Goal: Navigation & Orientation: Find specific page/section

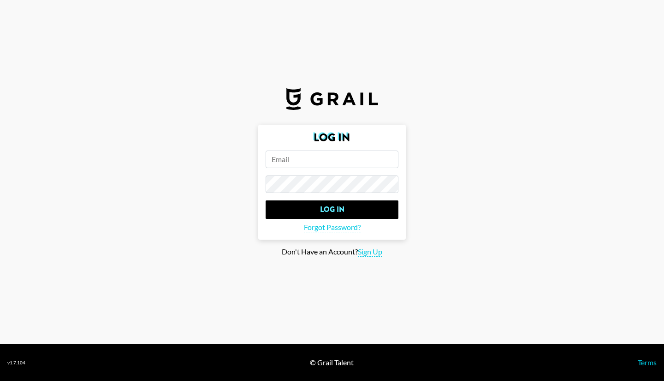
click at [307, 161] on input "email" at bounding box center [332, 159] width 133 height 18
type input "[PERSON_NAME][EMAIL_ADDRESS][PERSON_NAME][DOMAIN_NAME]"
click at [266, 200] on input "Log In" at bounding box center [332, 209] width 133 height 18
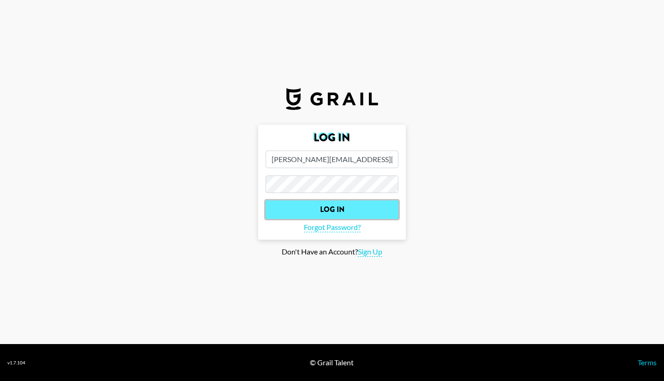
click at [360, 206] on input "Log In" at bounding box center [332, 209] width 133 height 18
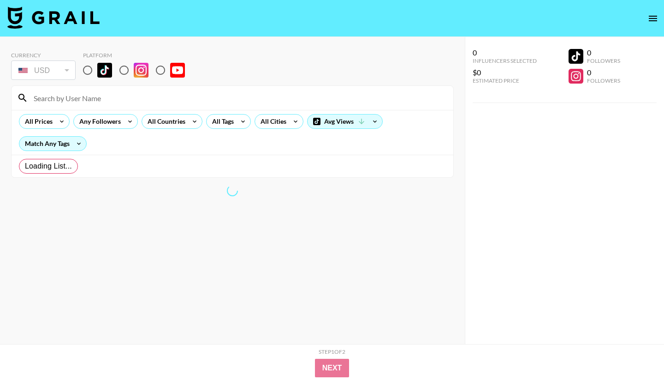
radio input "true"
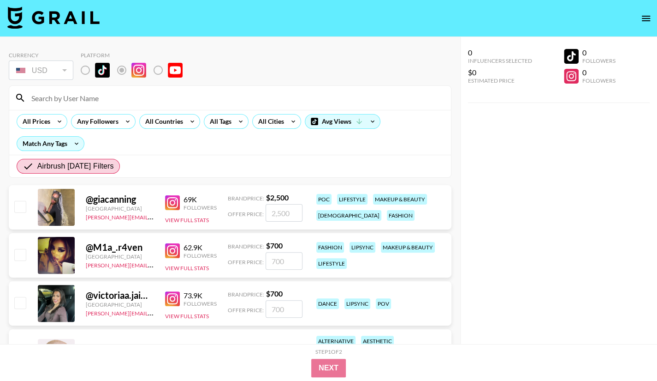
click at [171, 205] on img at bounding box center [172, 202] width 15 height 15
click at [174, 252] on img at bounding box center [172, 250] width 15 height 15
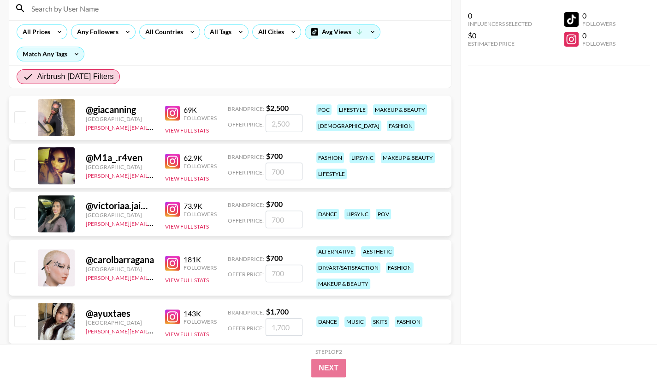
scroll to position [92, 0]
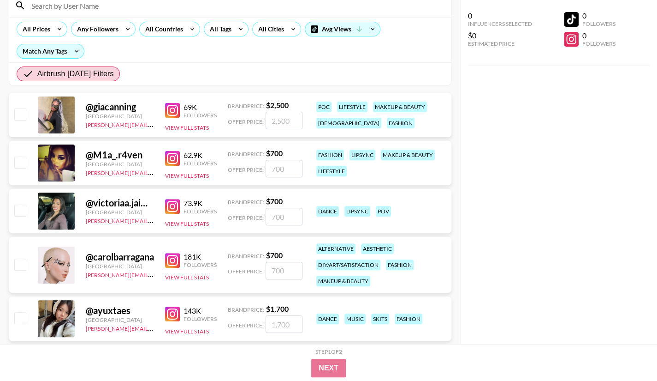
click at [175, 204] on img at bounding box center [172, 206] width 15 height 15
click at [172, 259] on img at bounding box center [172, 260] width 15 height 15
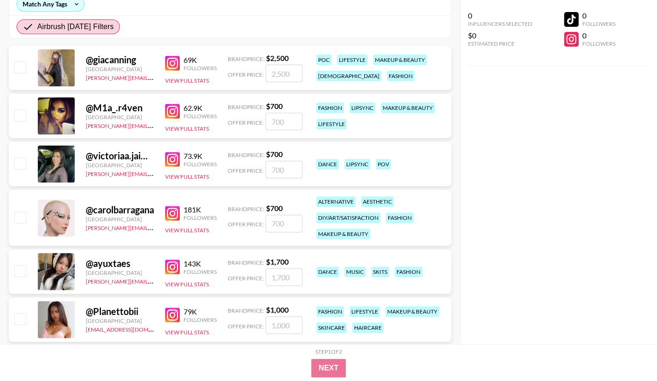
scroll to position [231, 0]
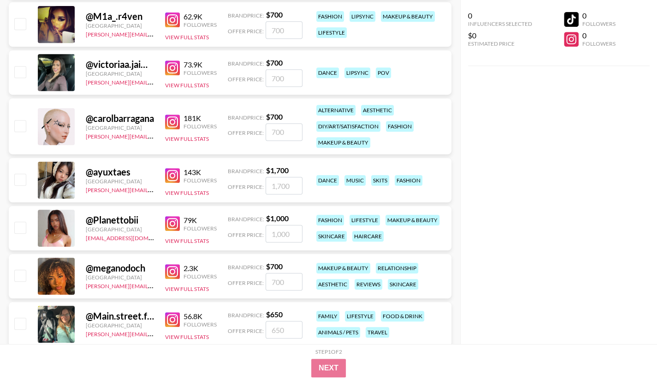
click at [172, 176] on img at bounding box center [172, 175] width 15 height 15
click at [178, 227] on img at bounding box center [172, 223] width 15 height 15
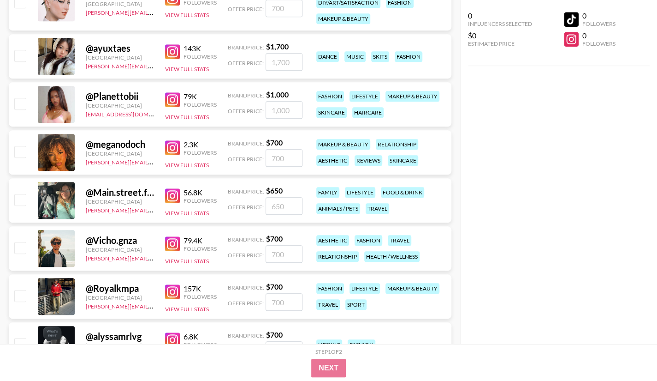
scroll to position [369, 0]
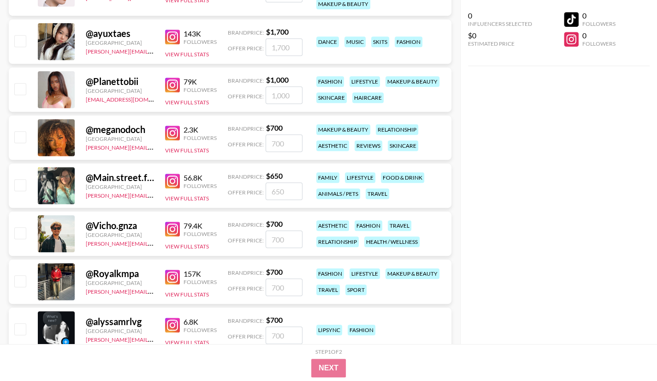
click at [171, 132] on img at bounding box center [172, 132] width 15 height 15
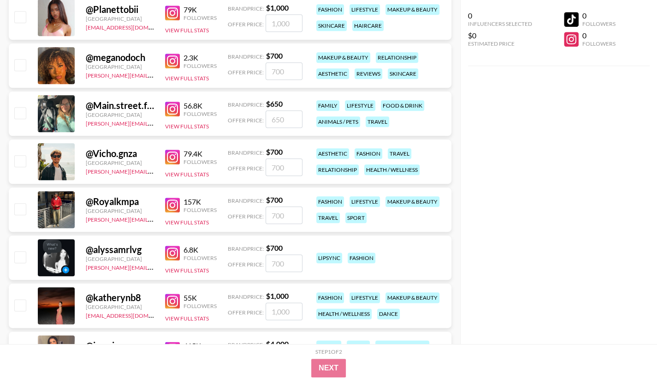
scroll to position [461, 0]
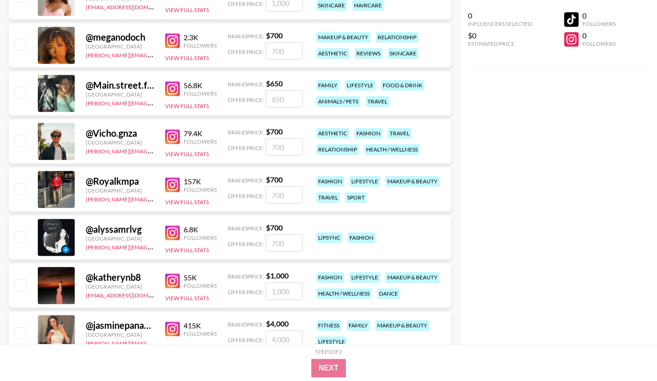
click at [171, 139] on img at bounding box center [172, 136] width 15 height 15
click at [168, 188] on img at bounding box center [172, 184] width 15 height 15
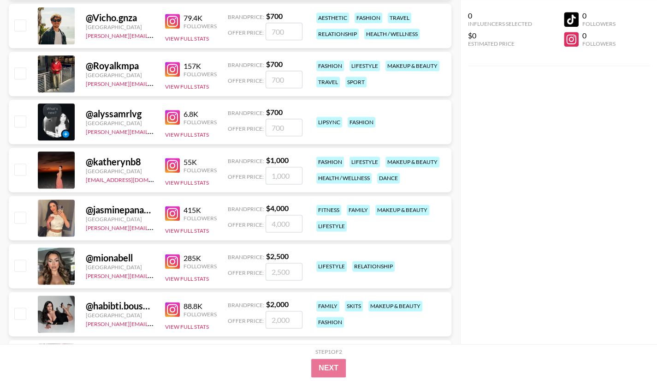
scroll to position [600, 0]
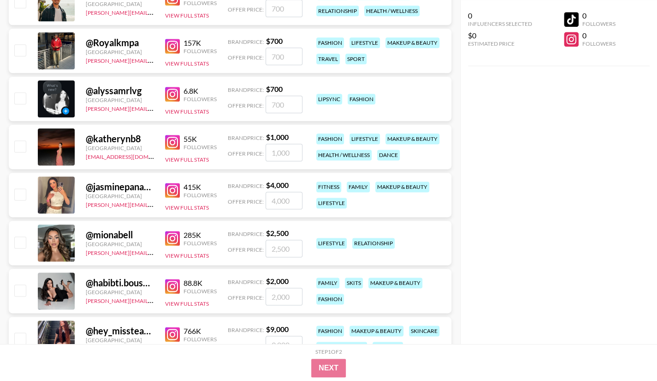
click at [168, 142] on img at bounding box center [172, 142] width 15 height 15
click at [163, 197] on div "@ jasminepanama [GEOGRAPHIC_DATA] [PERSON_NAME][EMAIL_ADDRESS][DOMAIN_NAME] 415…" at bounding box center [230, 195] width 443 height 44
click at [172, 189] on img at bounding box center [172, 190] width 15 height 15
click at [174, 232] on img at bounding box center [172, 238] width 15 height 15
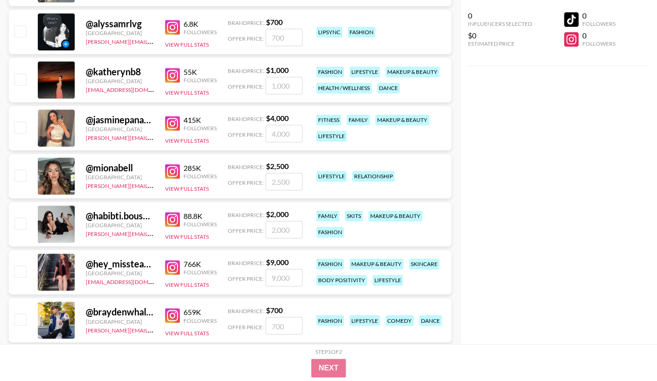
scroll to position [692, 0]
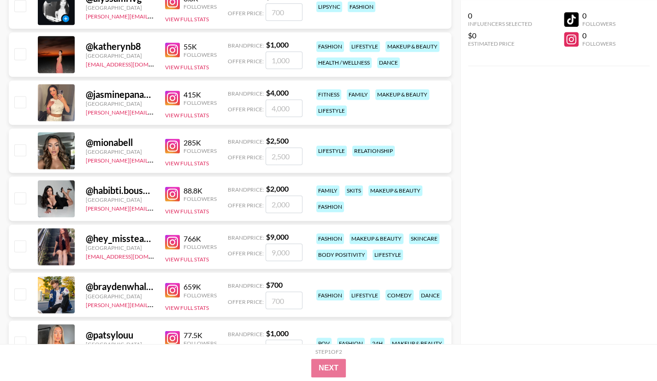
click at [176, 199] on img at bounding box center [172, 193] width 15 height 15
click at [165, 242] on img at bounding box center [172, 241] width 15 height 15
click at [171, 286] on img at bounding box center [172, 289] width 15 height 15
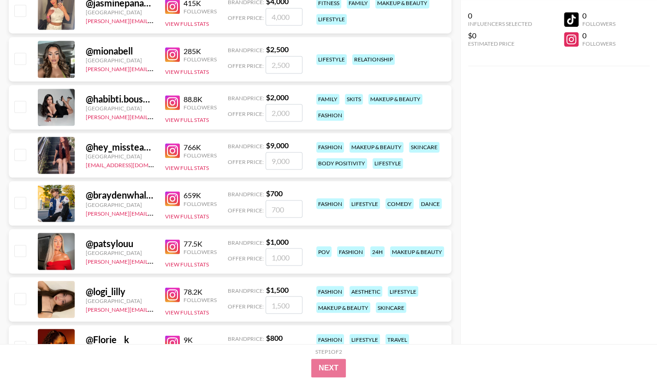
scroll to position [784, 0]
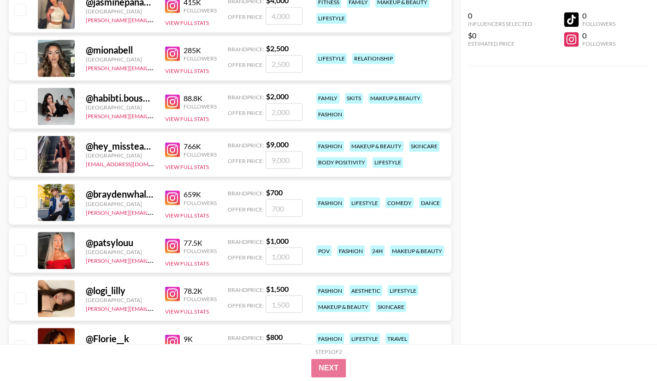
click at [170, 246] on img at bounding box center [172, 245] width 15 height 15
click at [171, 298] on img at bounding box center [172, 293] width 15 height 15
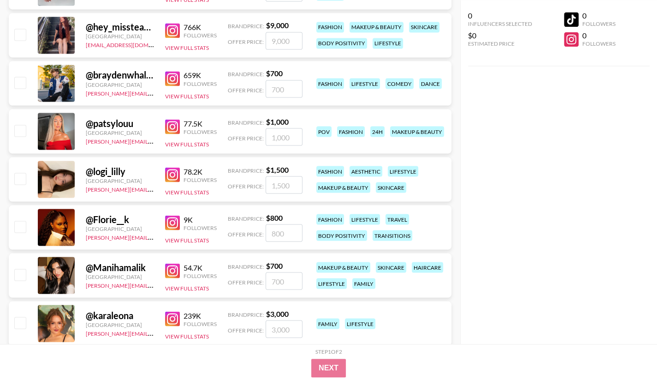
scroll to position [923, 0]
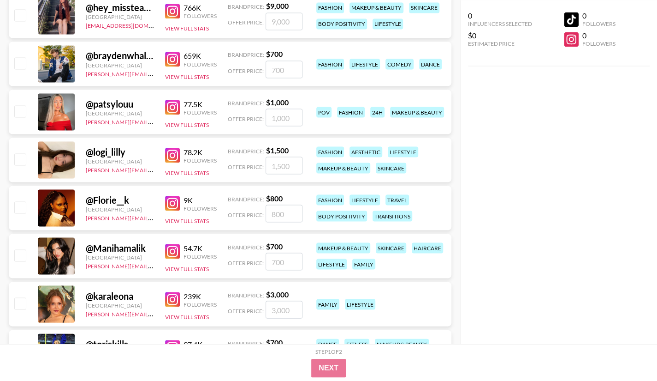
click at [166, 205] on img at bounding box center [172, 203] width 15 height 15
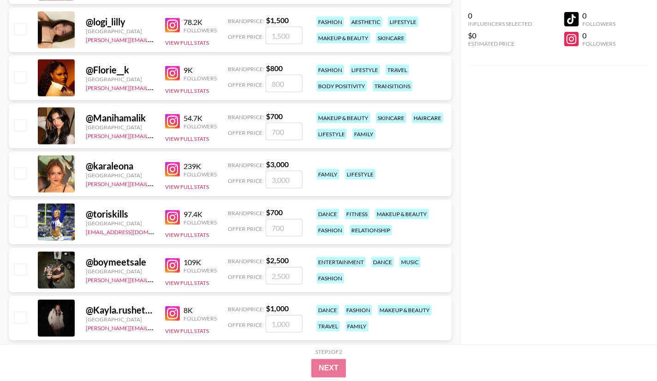
scroll to position [1061, 0]
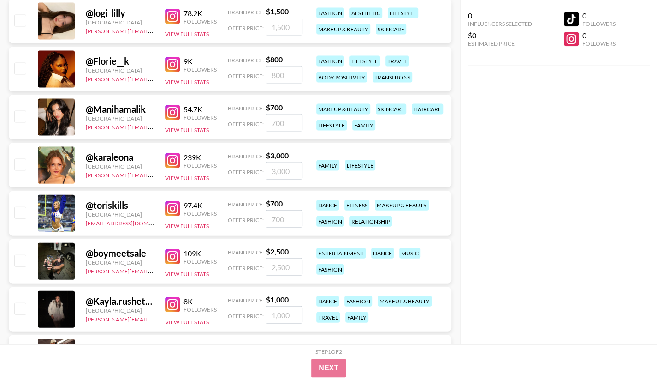
click at [170, 113] on img at bounding box center [172, 112] width 15 height 15
click at [165, 163] on img at bounding box center [172, 160] width 15 height 15
click at [169, 212] on img at bounding box center [172, 208] width 15 height 15
click at [168, 262] on img at bounding box center [172, 256] width 15 height 15
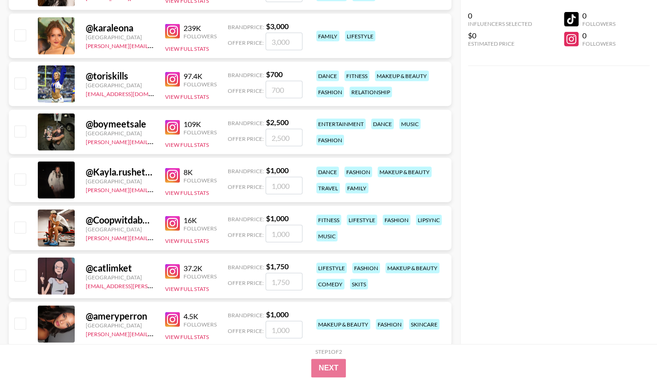
scroll to position [1245, 0]
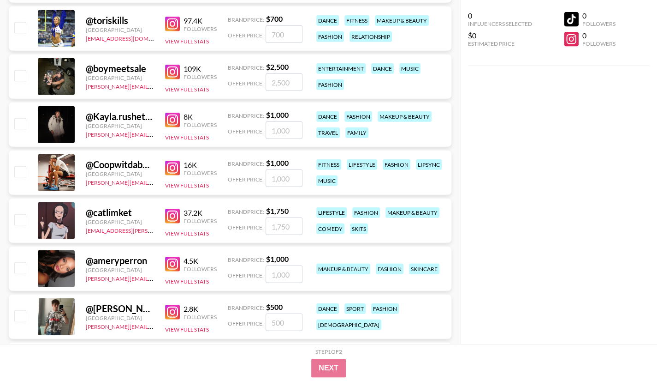
click at [169, 118] on img at bounding box center [172, 120] width 15 height 15
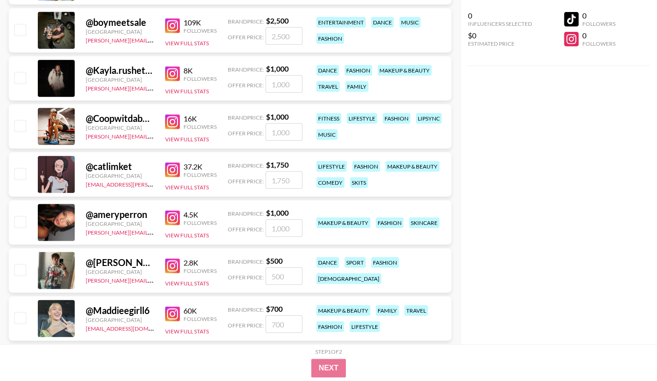
scroll to position [1384, 0]
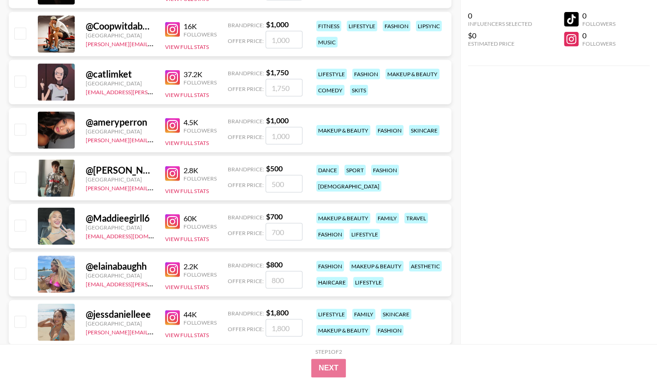
click at [173, 221] on img at bounding box center [172, 221] width 15 height 15
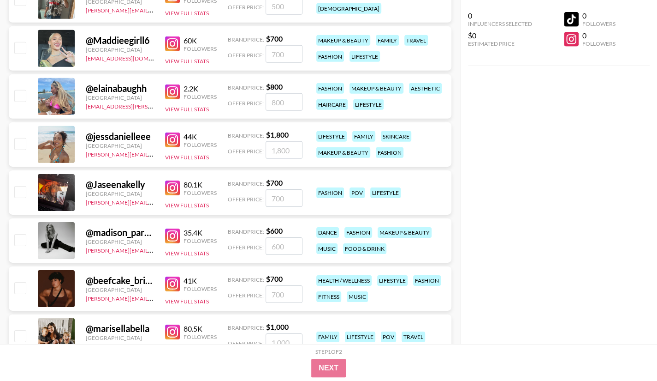
scroll to position [1568, 0]
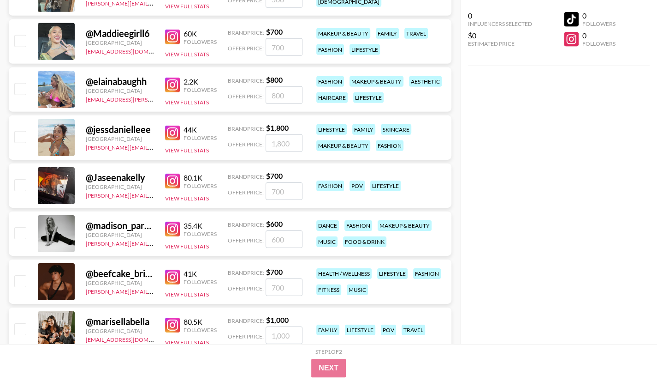
click at [174, 128] on img at bounding box center [172, 132] width 15 height 15
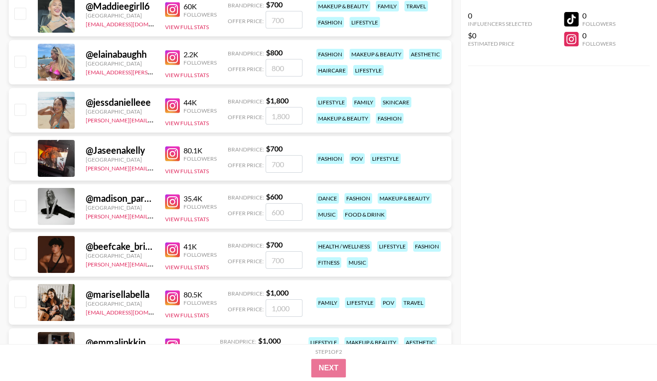
scroll to position [1614, 0]
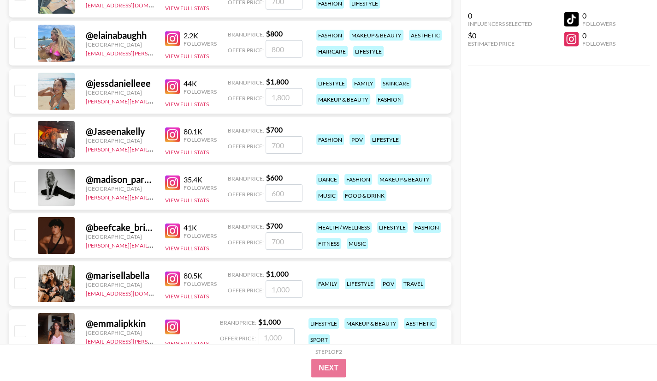
click at [168, 134] on img at bounding box center [172, 134] width 15 height 15
click at [172, 187] on img at bounding box center [172, 182] width 15 height 15
click at [172, 228] on img at bounding box center [172, 230] width 15 height 15
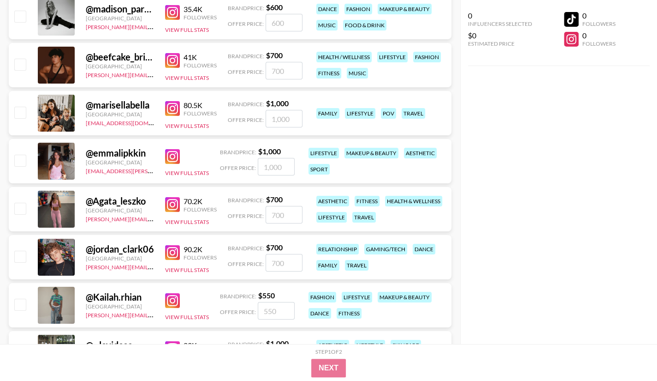
scroll to position [1799, 0]
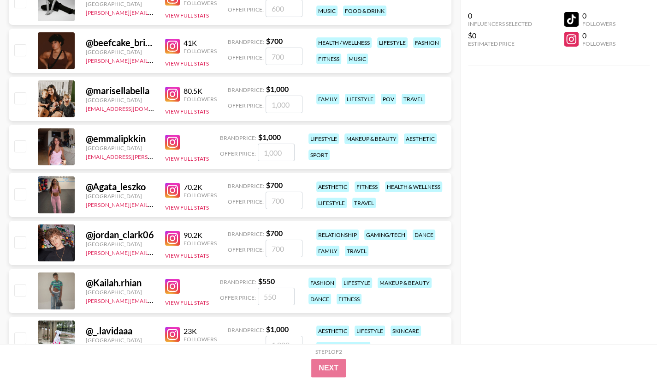
click at [177, 94] on img at bounding box center [172, 94] width 15 height 15
click at [169, 141] on img at bounding box center [172, 142] width 15 height 15
click at [168, 192] on img at bounding box center [172, 190] width 15 height 15
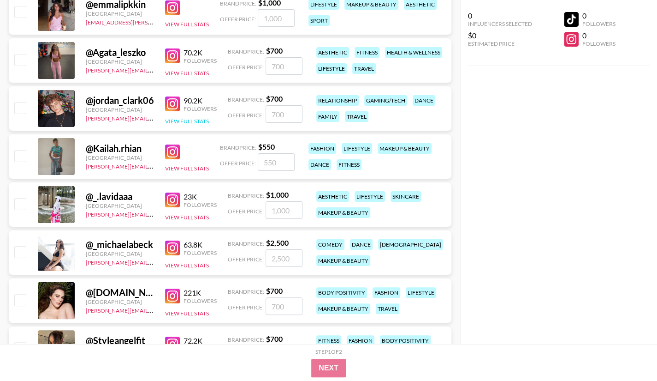
scroll to position [1937, 0]
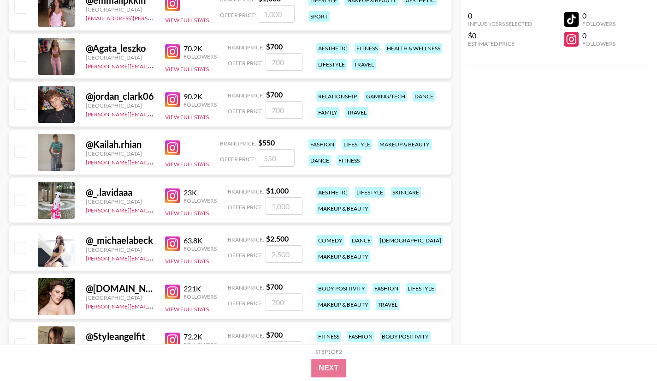
click at [175, 94] on img at bounding box center [172, 99] width 15 height 15
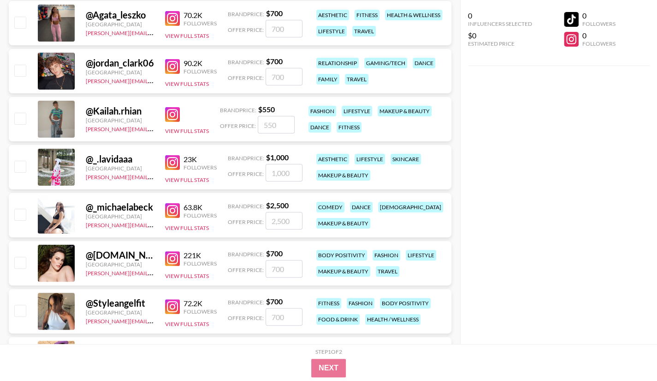
scroll to position [1983, 0]
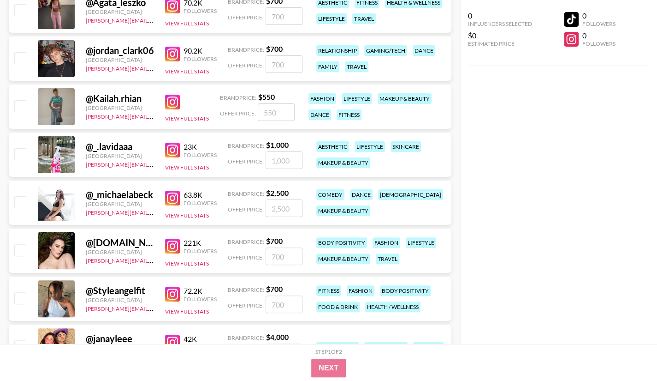
click at [175, 103] on img at bounding box center [172, 102] width 15 height 15
click at [174, 145] on img at bounding box center [172, 150] width 15 height 15
click at [167, 199] on img at bounding box center [172, 198] width 15 height 15
click at [166, 245] on img at bounding box center [172, 245] width 15 height 15
click at [165, 290] on img at bounding box center [172, 293] width 15 height 15
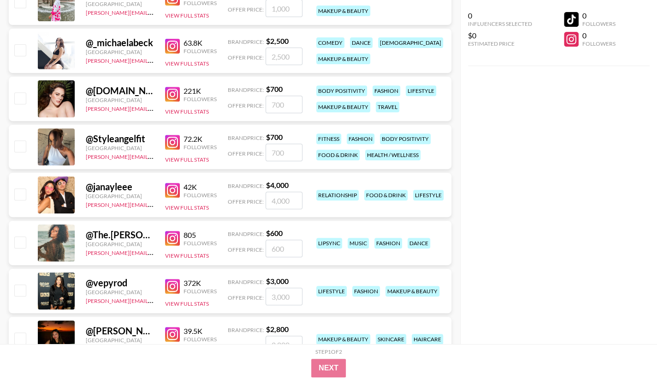
scroll to position [2167, 0]
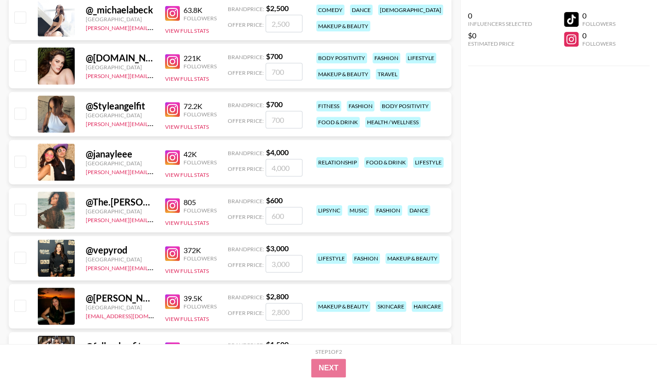
click at [174, 153] on img at bounding box center [172, 157] width 15 height 15
click at [176, 252] on img at bounding box center [172, 253] width 15 height 15
click at [166, 155] on img at bounding box center [172, 157] width 15 height 15
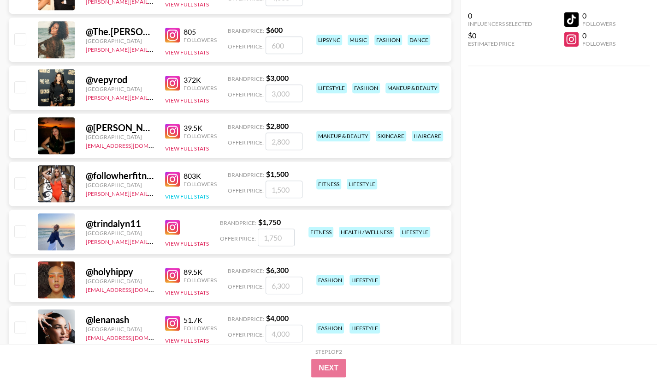
scroll to position [2352, 0]
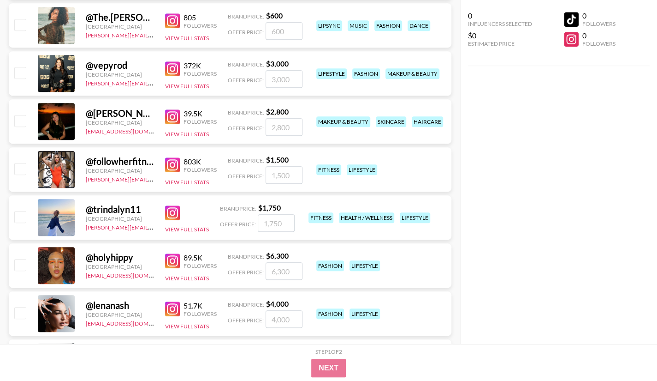
click at [174, 115] on img at bounding box center [172, 116] width 15 height 15
click at [170, 167] on img at bounding box center [172, 164] width 15 height 15
click at [168, 209] on img at bounding box center [172, 212] width 15 height 15
click at [177, 263] on img at bounding box center [172, 260] width 15 height 15
click at [175, 302] on img at bounding box center [172, 308] width 15 height 15
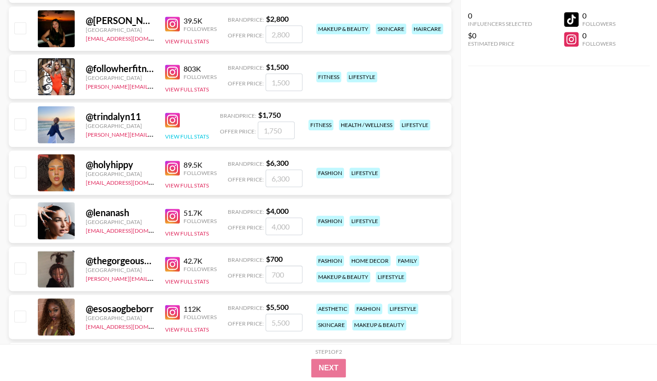
scroll to position [2490, 0]
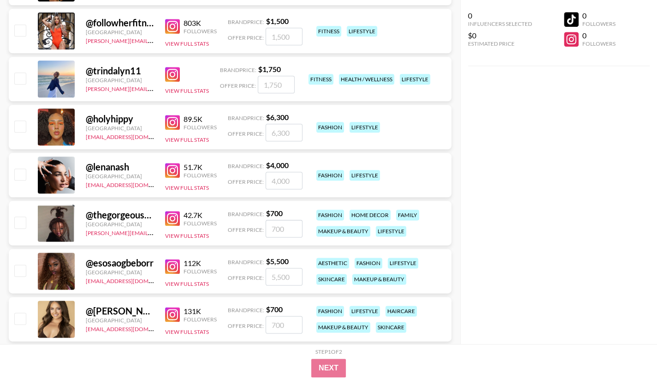
click at [171, 218] on img at bounding box center [172, 218] width 15 height 15
click at [171, 266] on img at bounding box center [172, 266] width 15 height 15
click at [173, 315] on img at bounding box center [172, 314] width 15 height 15
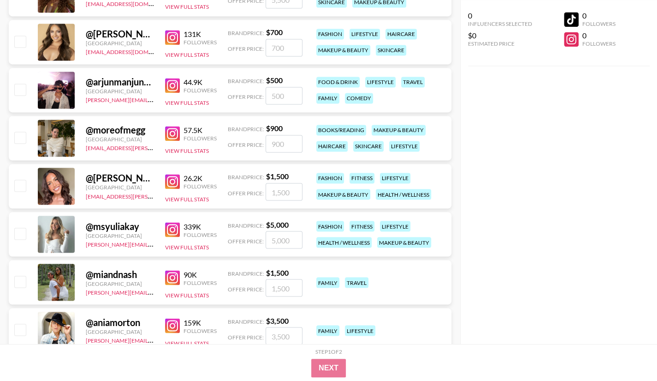
scroll to position [2813, 0]
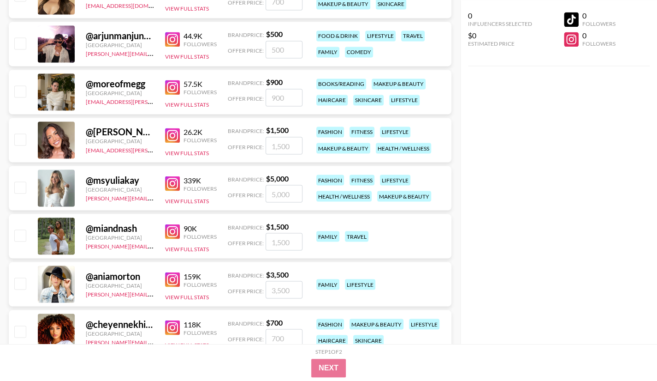
click at [173, 41] on img at bounding box center [172, 39] width 15 height 15
click at [179, 85] on img at bounding box center [172, 87] width 15 height 15
click at [174, 142] on div "26.2K Followers" at bounding box center [191, 135] width 52 height 16
click at [169, 130] on img at bounding box center [172, 135] width 15 height 15
click at [175, 185] on img at bounding box center [172, 183] width 15 height 15
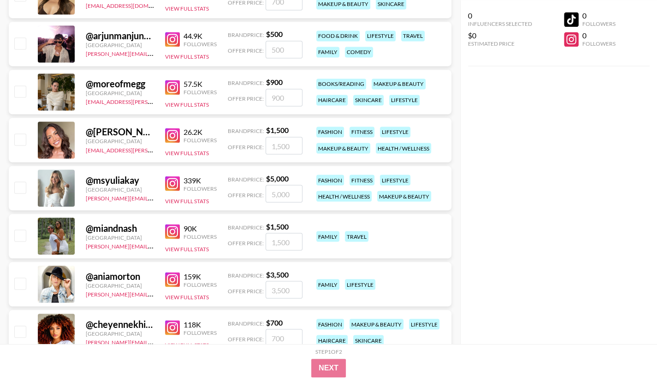
click at [168, 232] on img at bounding box center [172, 231] width 15 height 15
click at [171, 276] on img at bounding box center [172, 279] width 15 height 15
click at [172, 324] on img at bounding box center [172, 327] width 15 height 15
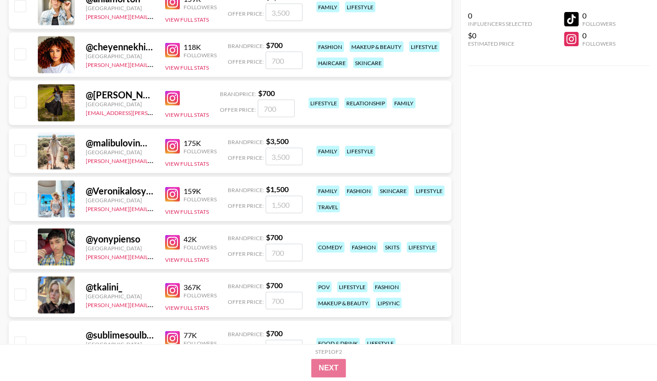
scroll to position [3136, 0]
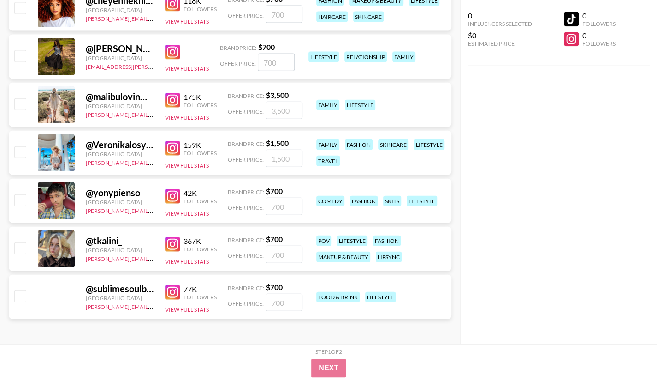
click at [176, 53] on img at bounding box center [172, 52] width 15 height 15
click at [171, 98] on img at bounding box center [172, 100] width 15 height 15
click at [168, 146] on img at bounding box center [172, 148] width 15 height 15
click at [173, 194] on img at bounding box center [172, 196] width 15 height 15
click at [167, 245] on img at bounding box center [172, 244] width 15 height 15
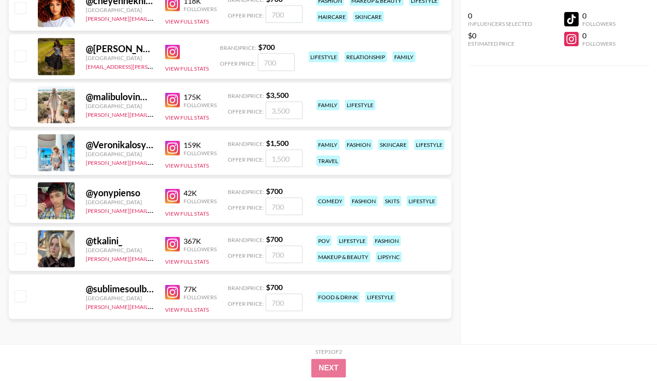
click at [168, 298] on img at bounding box center [172, 292] width 15 height 15
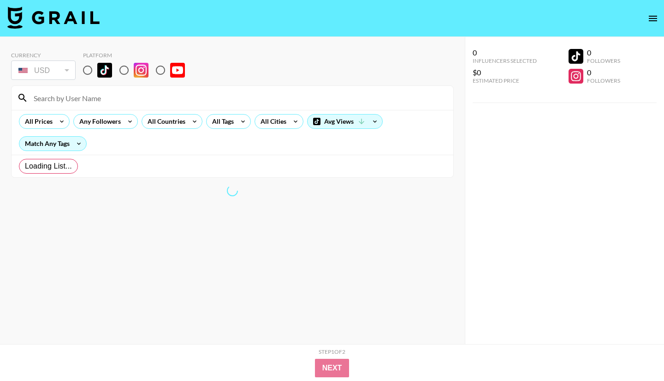
radio input "true"
